Goal: Share content: Share content

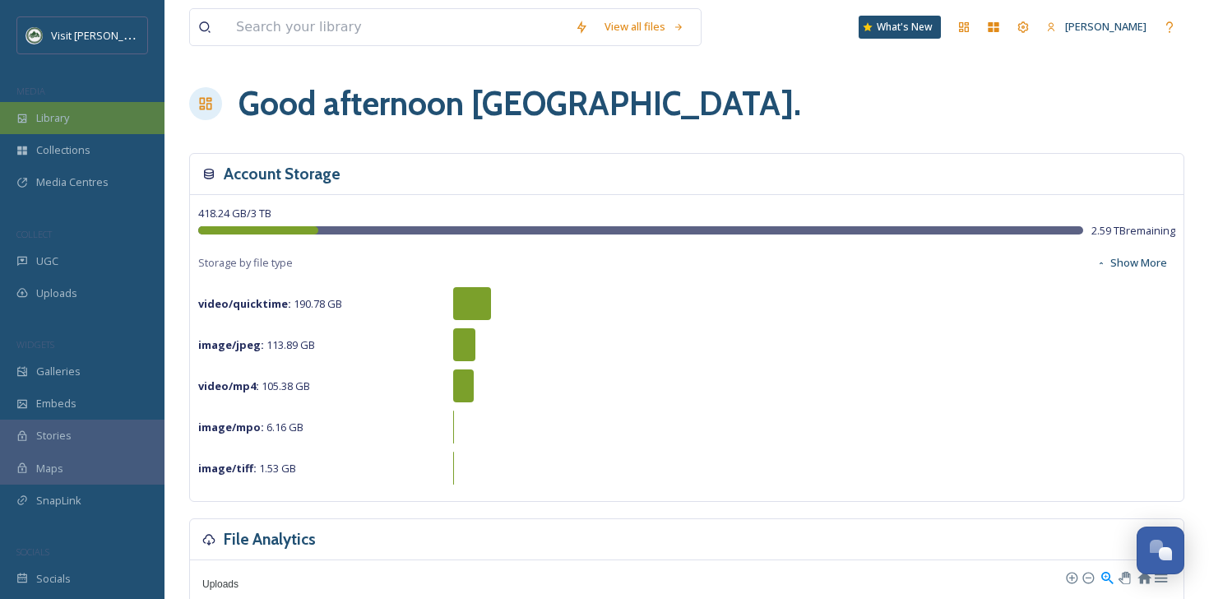
click at [101, 107] on div "Library" at bounding box center [82, 118] width 164 height 32
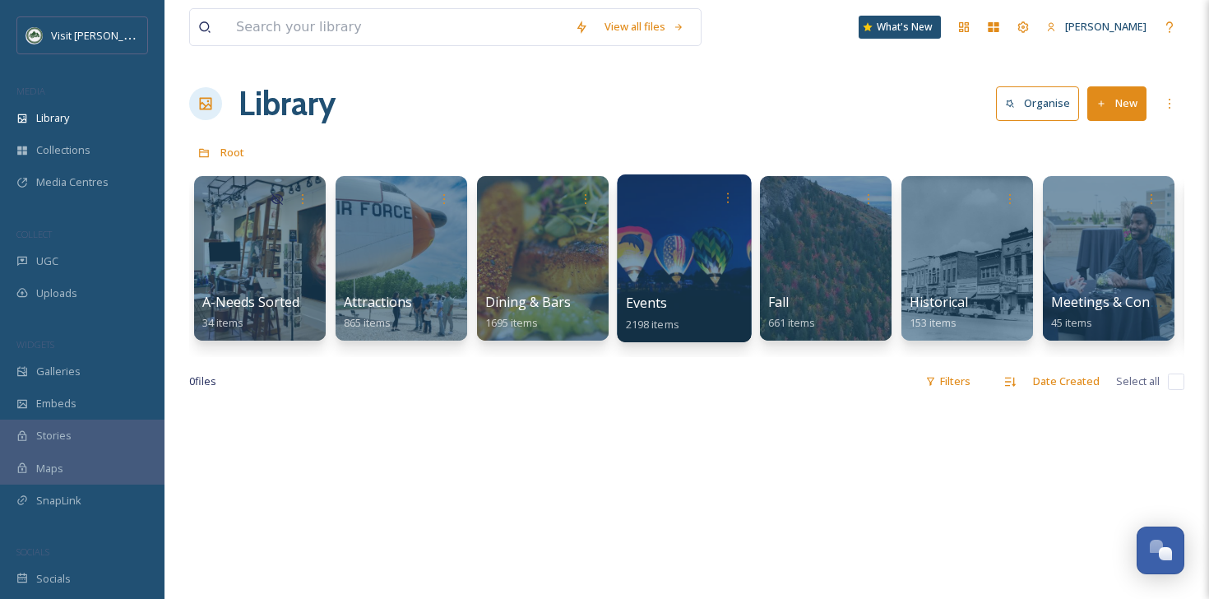
click at [677, 252] on div at bounding box center [684, 258] width 134 height 168
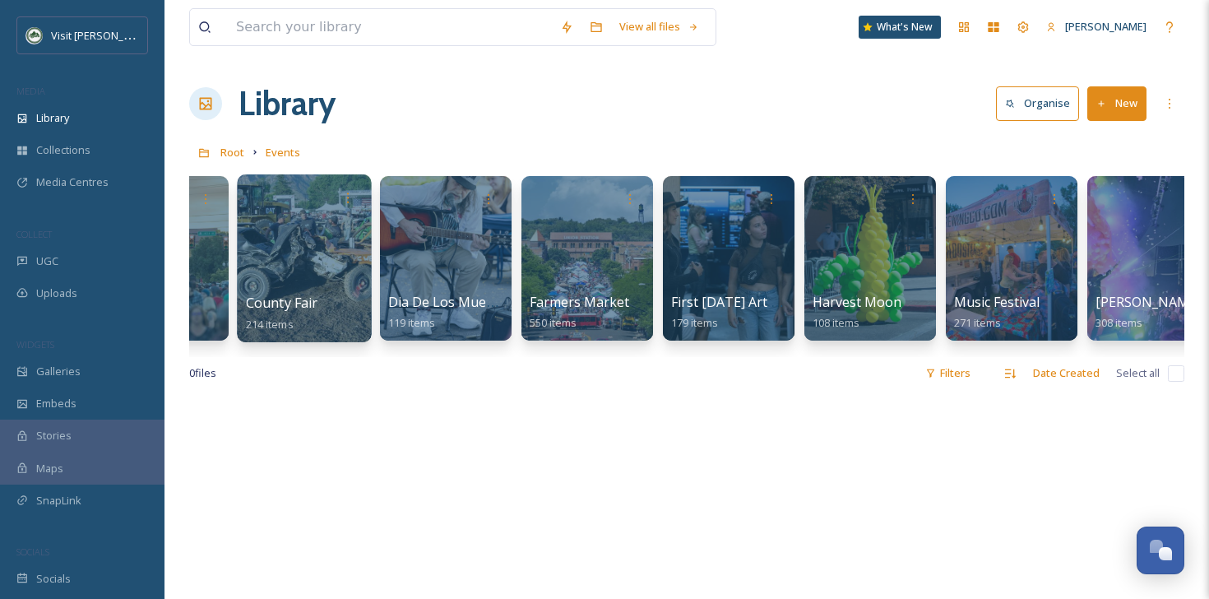
scroll to position [0, 383]
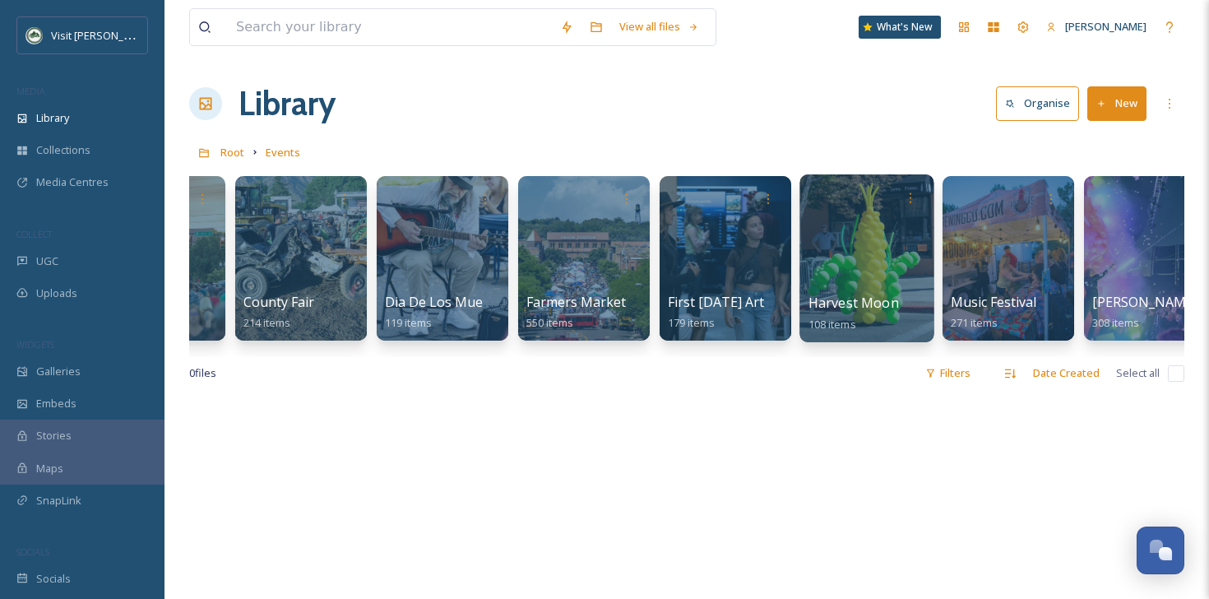
click at [859, 264] on div at bounding box center [866, 258] width 134 height 168
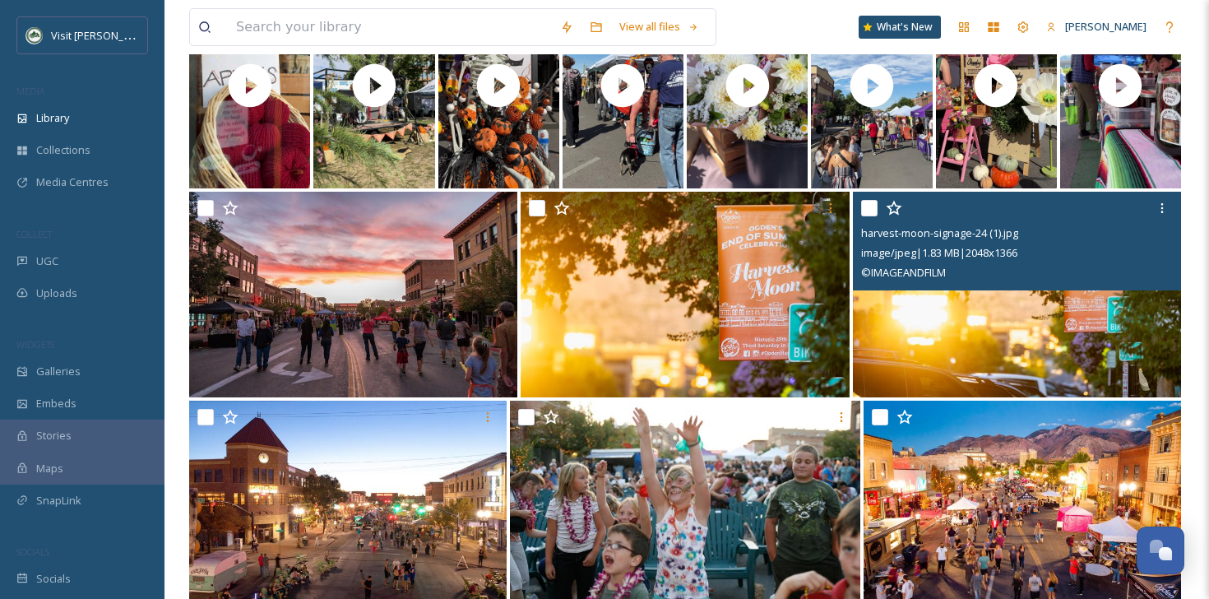
scroll to position [625, 0]
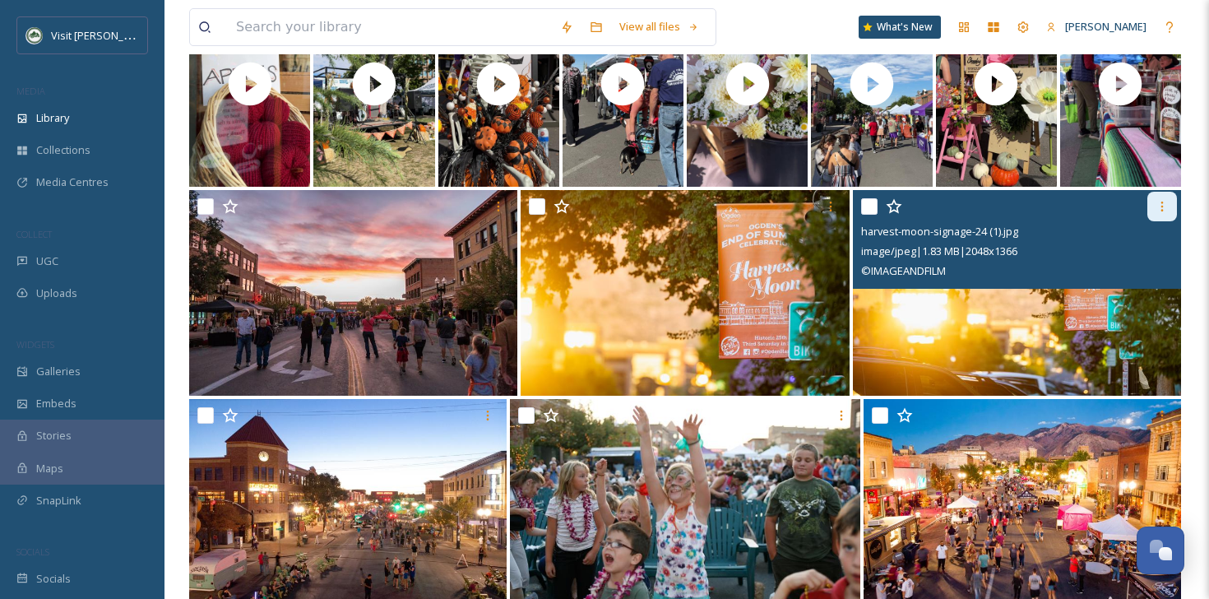
click at [1150, 210] on div at bounding box center [1162, 207] width 30 height 30
click at [983, 319] on img at bounding box center [1017, 293] width 328 height 206
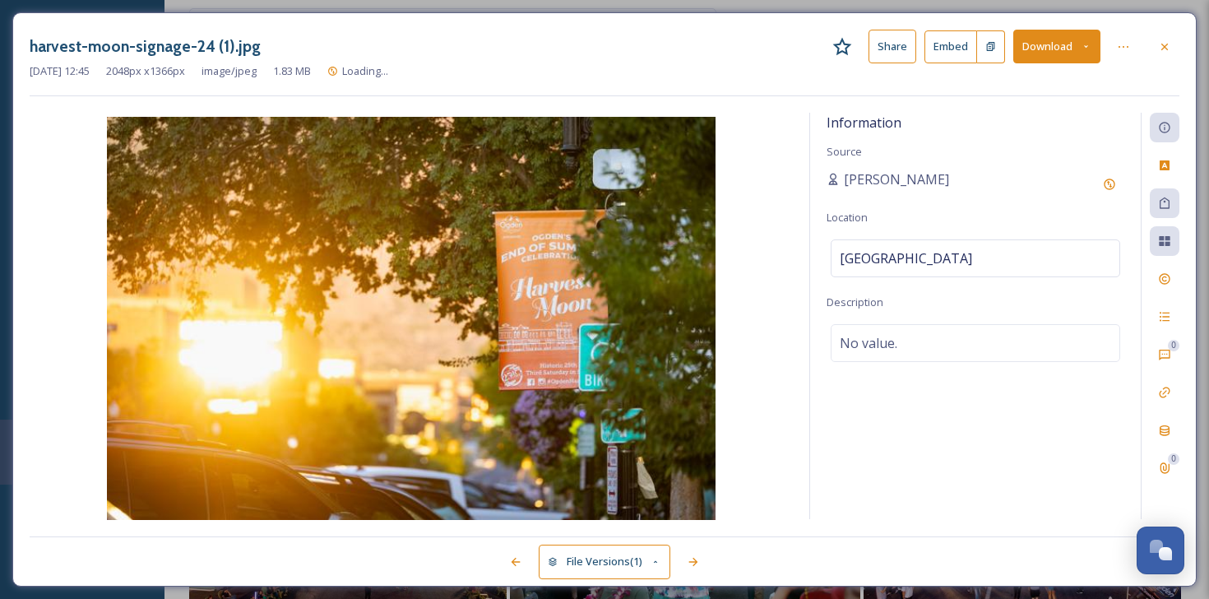
click at [904, 49] on button "Share" at bounding box center [892, 47] width 48 height 34
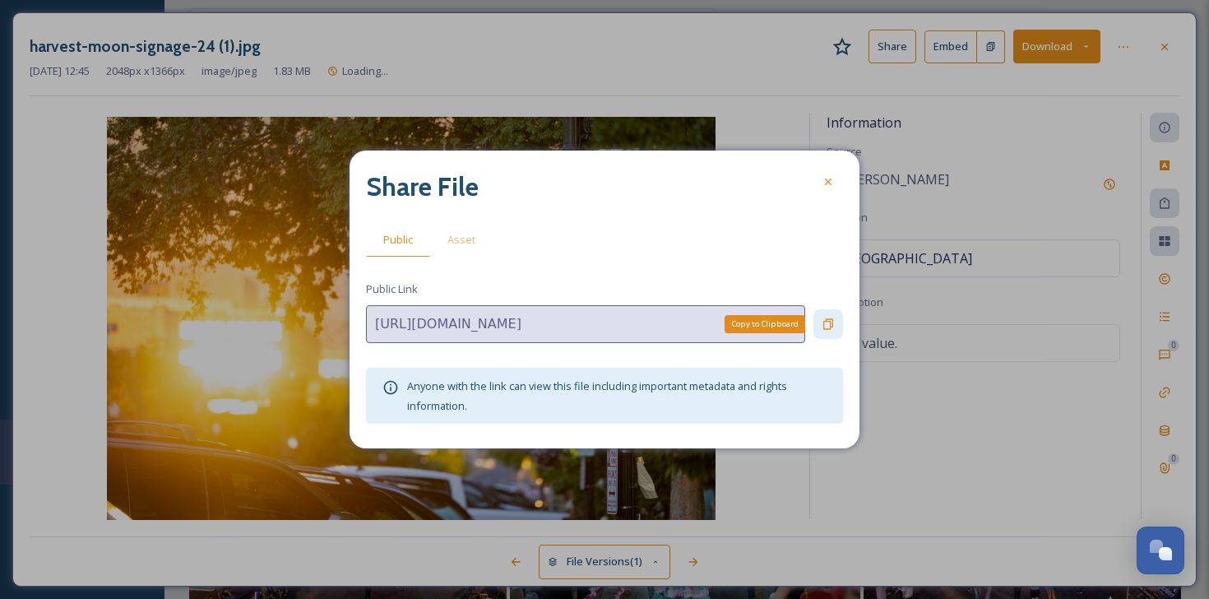
click at [824, 323] on icon at bounding box center [827, 323] width 13 height 13
click at [726, 152] on div "Share File Public Asset Public Link [URL][DOMAIN_NAME] Anyone with the link can…" at bounding box center [604, 299] width 510 height 298
click at [816, 181] on div at bounding box center [828, 182] width 30 height 30
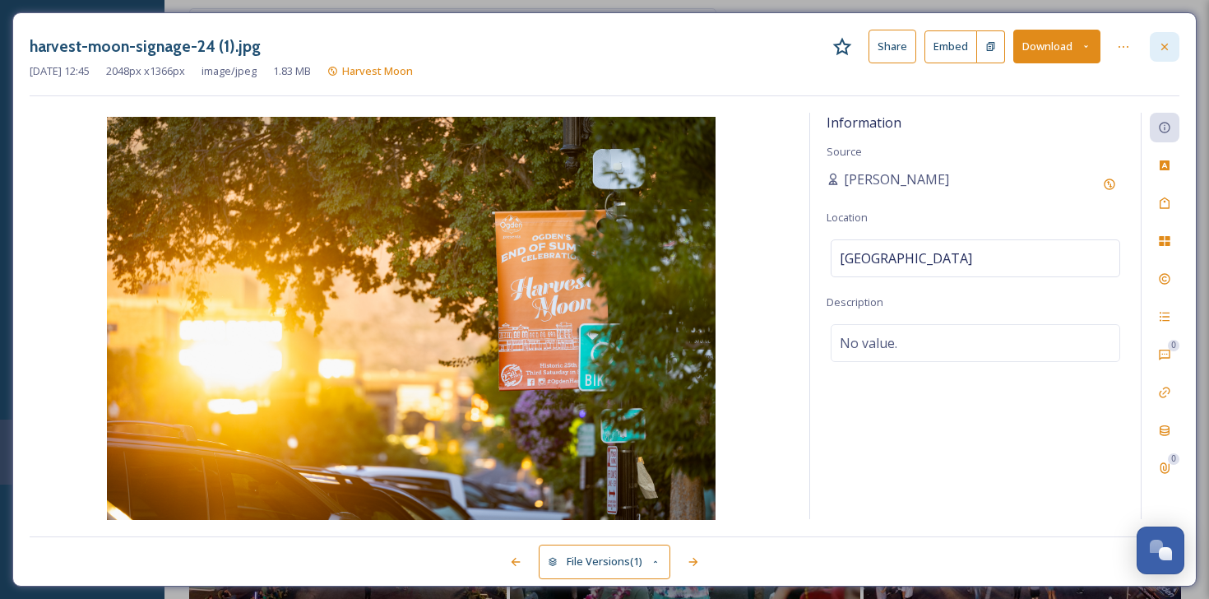
click at [1158, 40] on icon at bounding box center [1164, 46] width 13 height 13
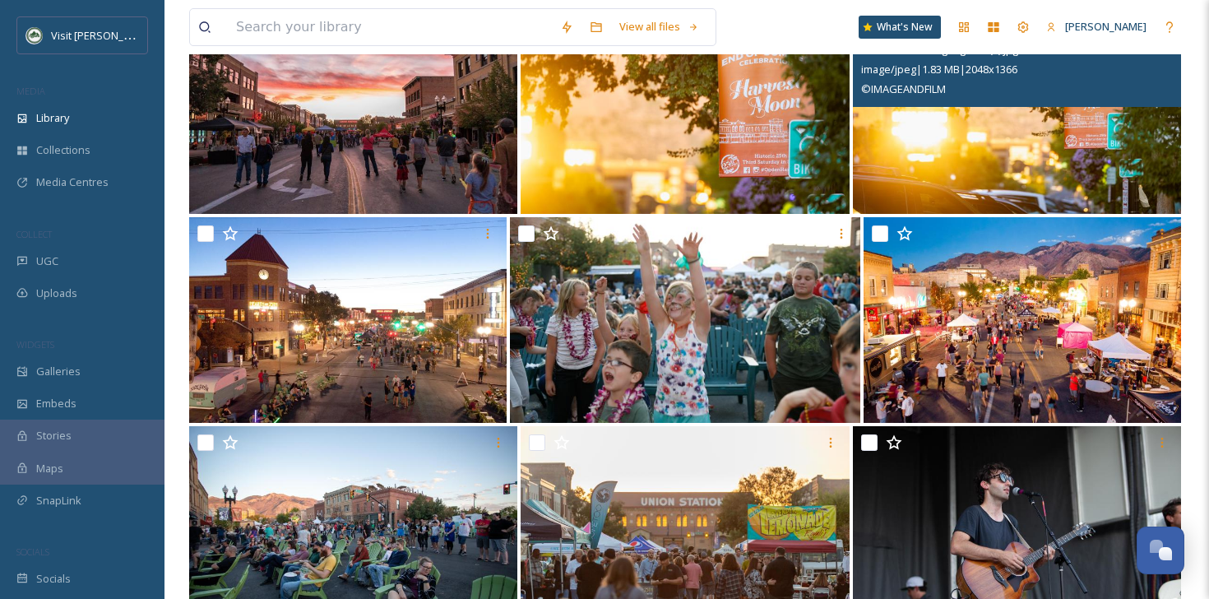
scroll to position [807, 0]
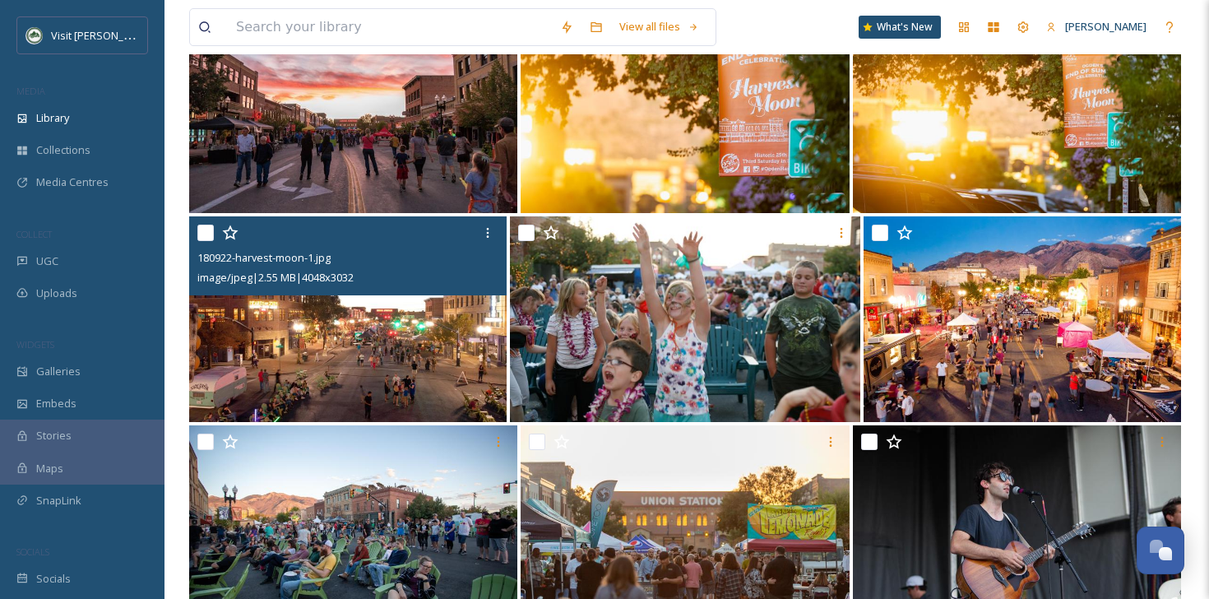
click at [384, 333] on img at bounding box center [347, 319] width 317 height 206
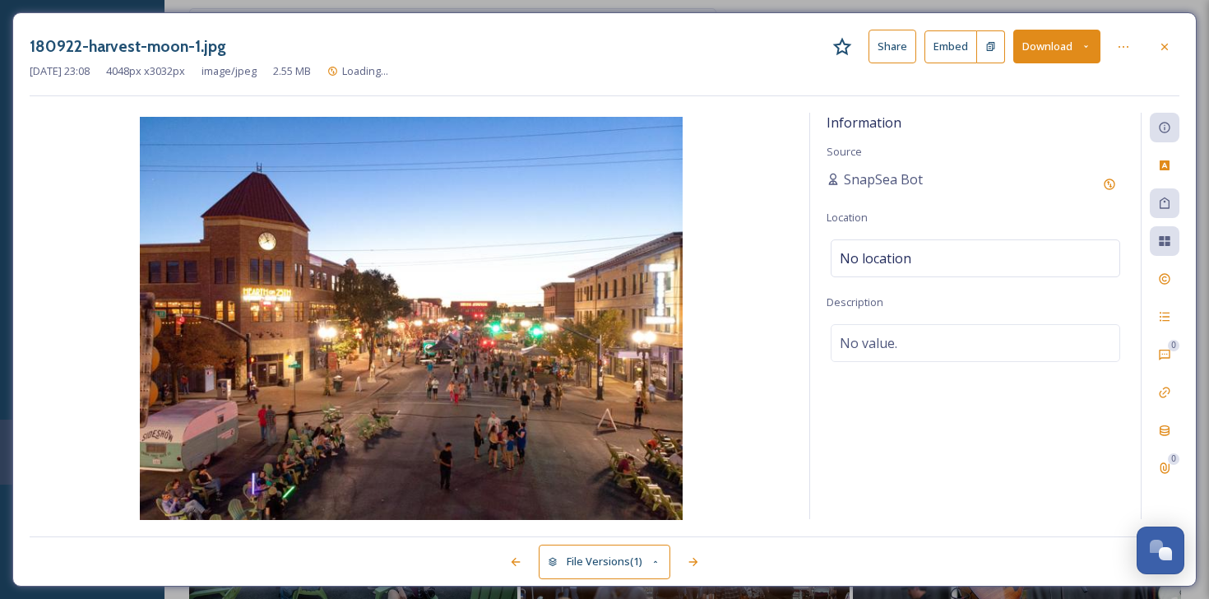
click at [903, 45] on button "Share" at bounding box center [892, 47] width 48 height 34
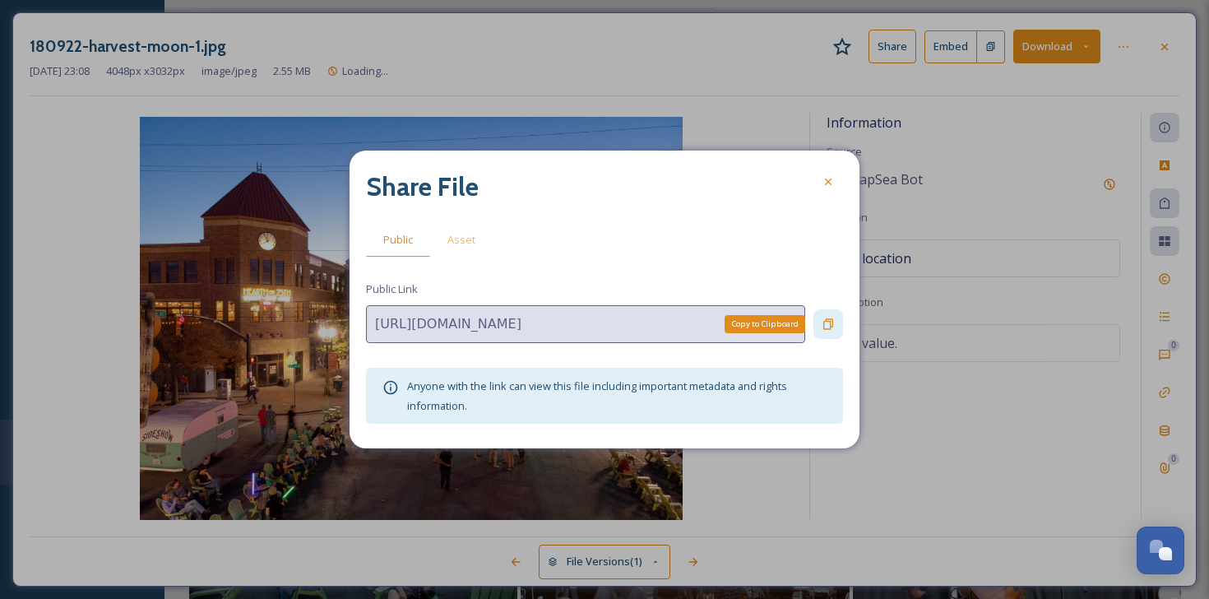
click at [817, 338] on div "Copy to Clipboard" at bounding box center [828, 324] width 30 height 30
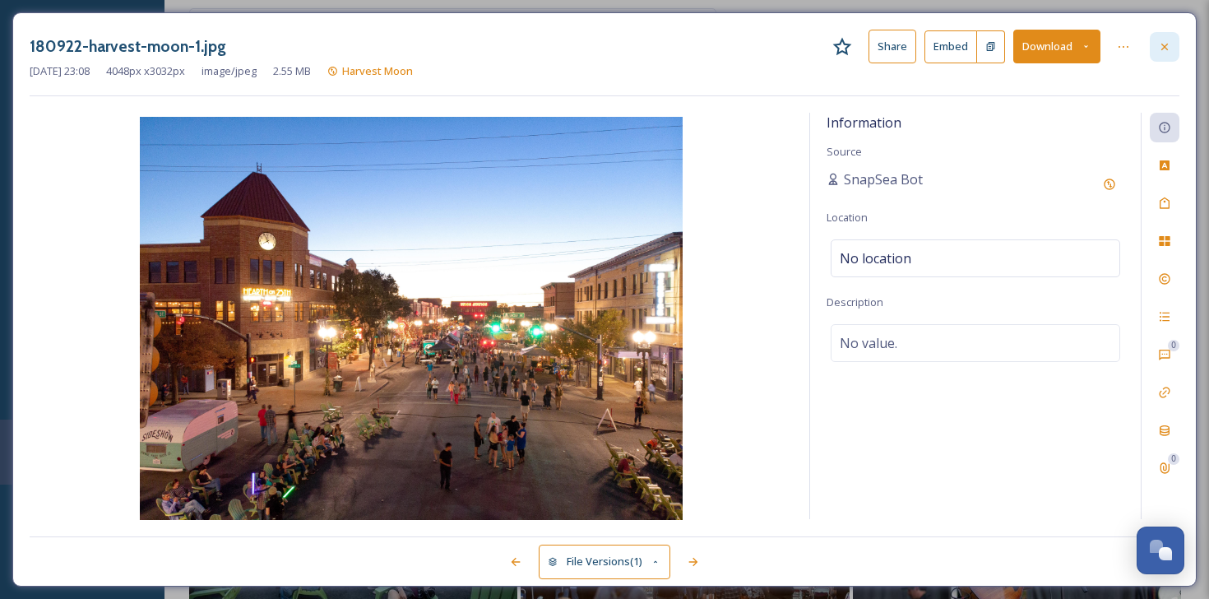
click at [1169, 57] on div at bounding box center [1164, 47] width 30 height 30
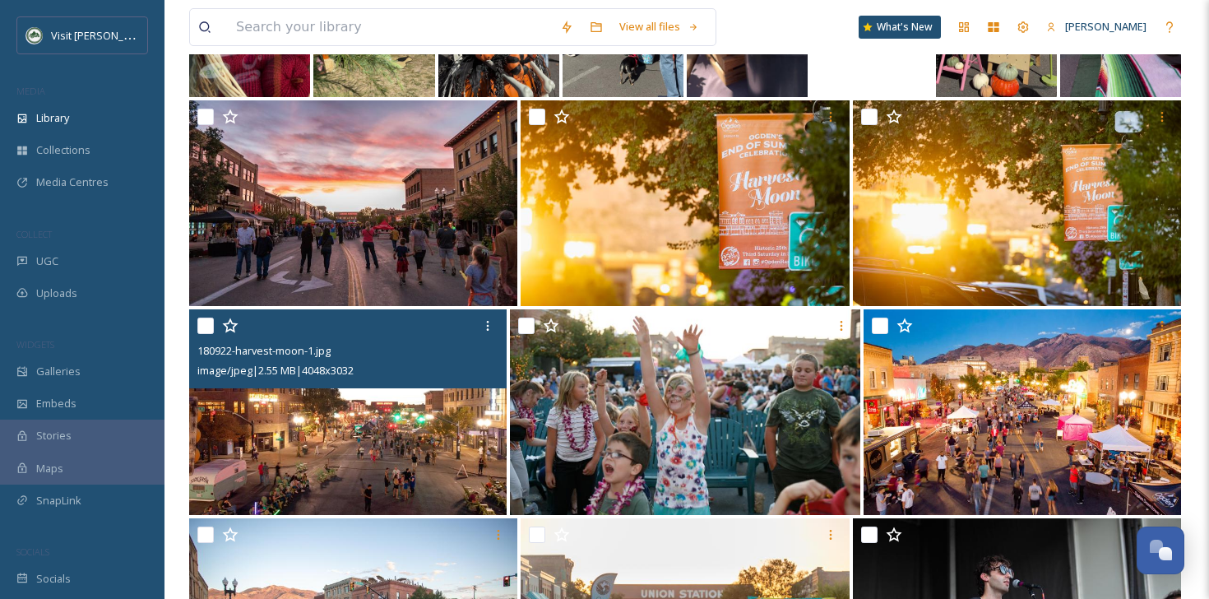
scroll to position [762, 0]
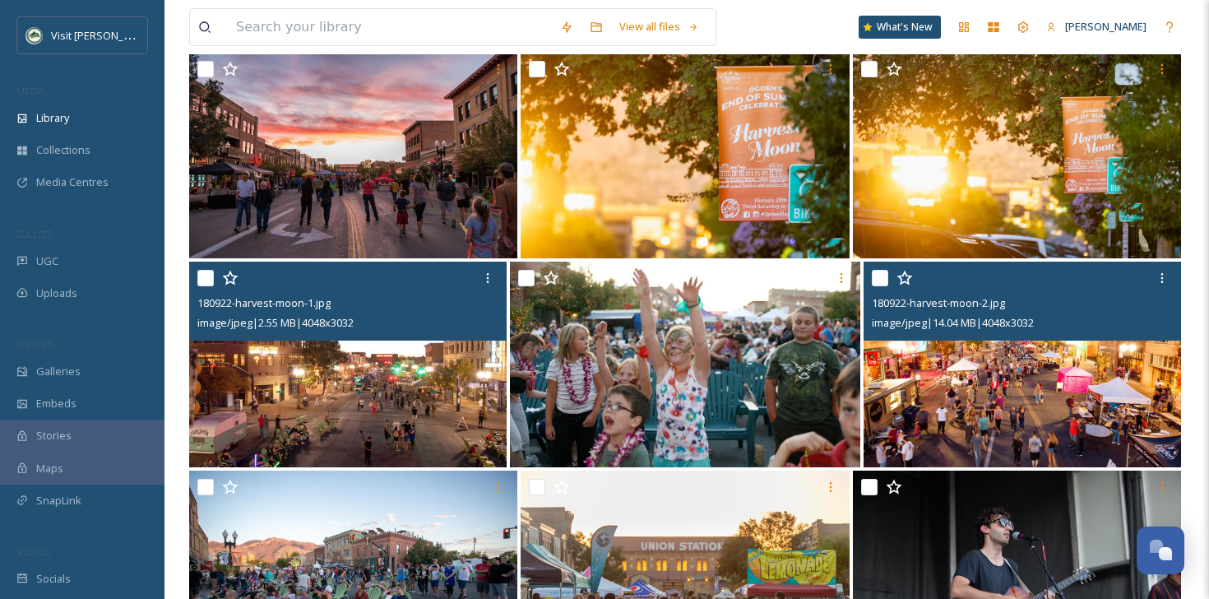
click at [1022, 443] on img at bounding box center [1021, 364] width 317 height 206
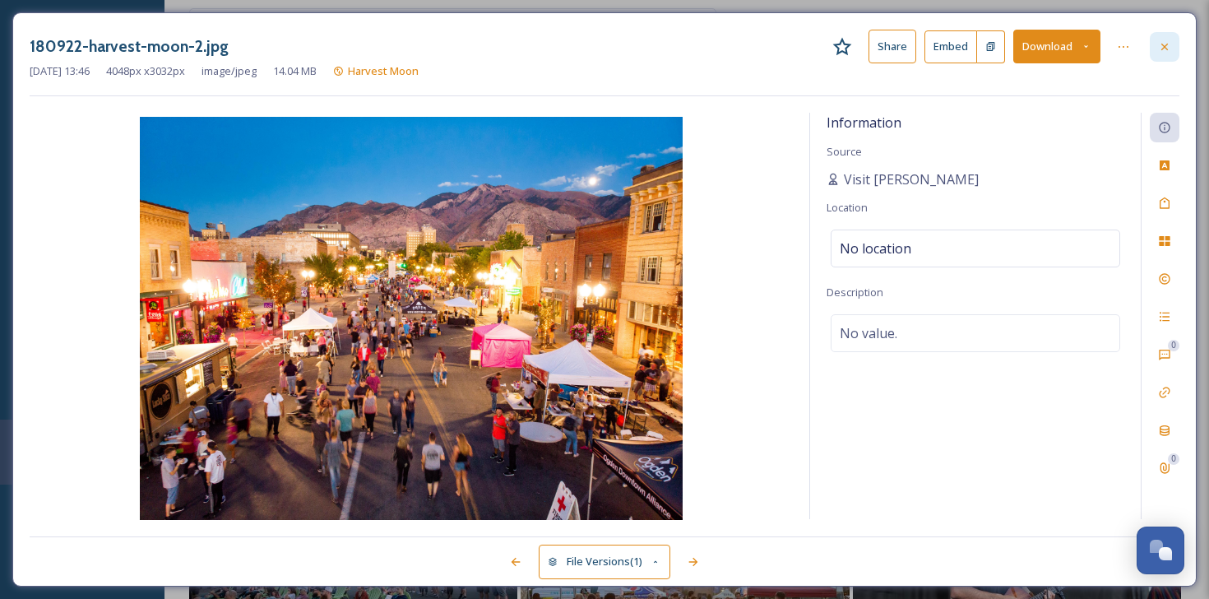
click at [1173, 41] on div at bounding box center [1164, 47] width 30 height 30
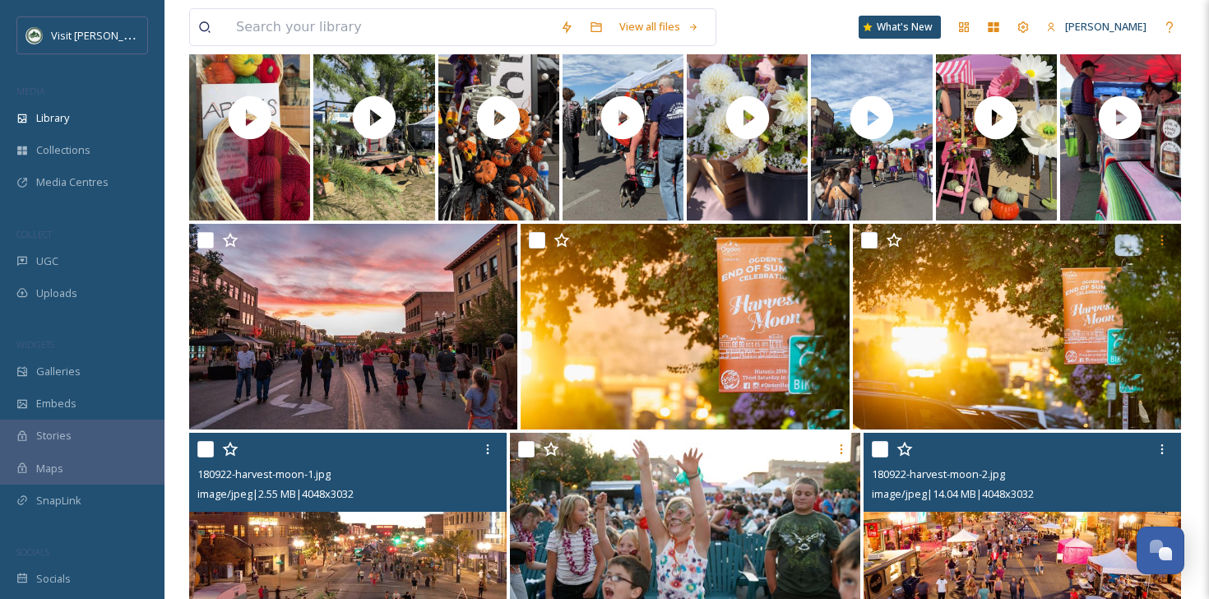
scroll to position [590, 0]
